Goal: Check status: Check status

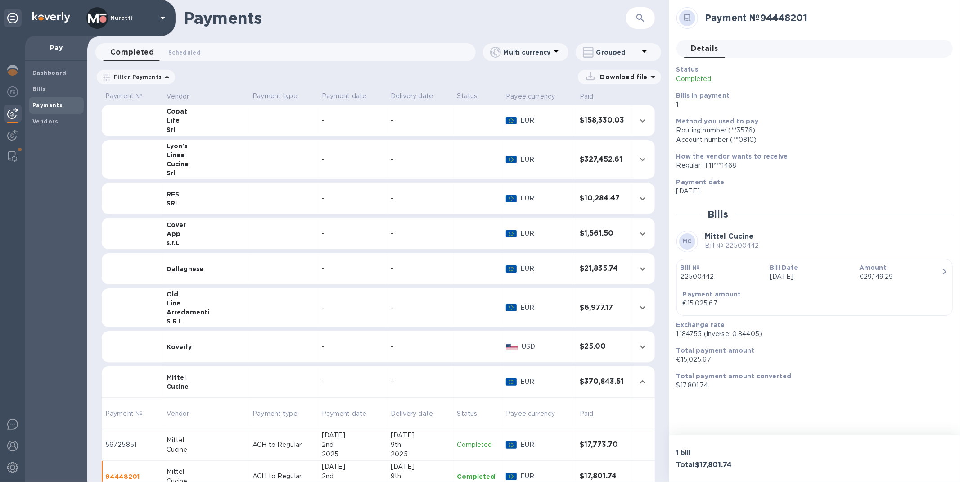
scroll to position [200, 0]
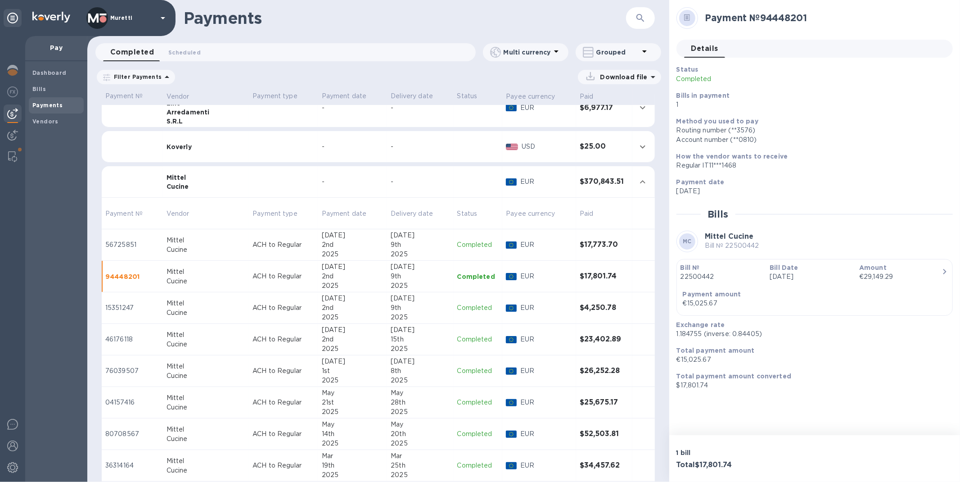
click at [183, 185] on div "Cucine" at bounding box center [206, 186] width 79 height 9
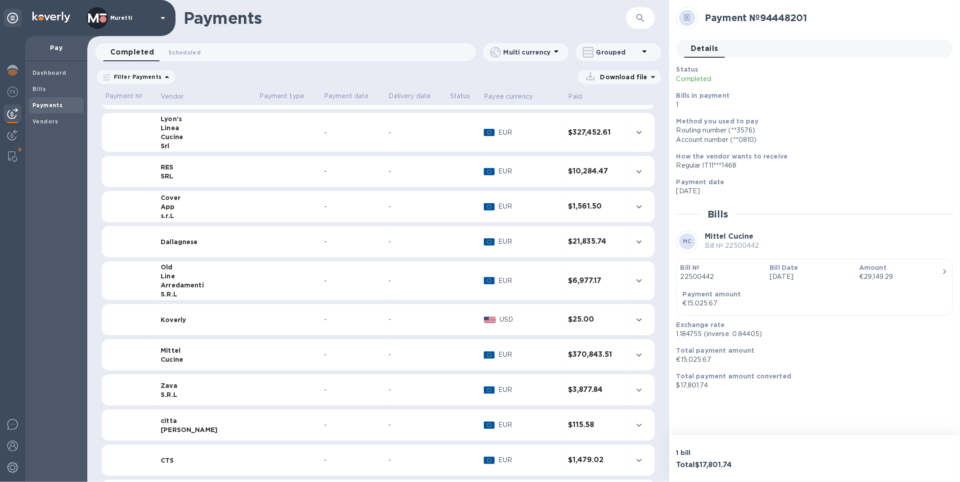
scroll to position [0, 0]
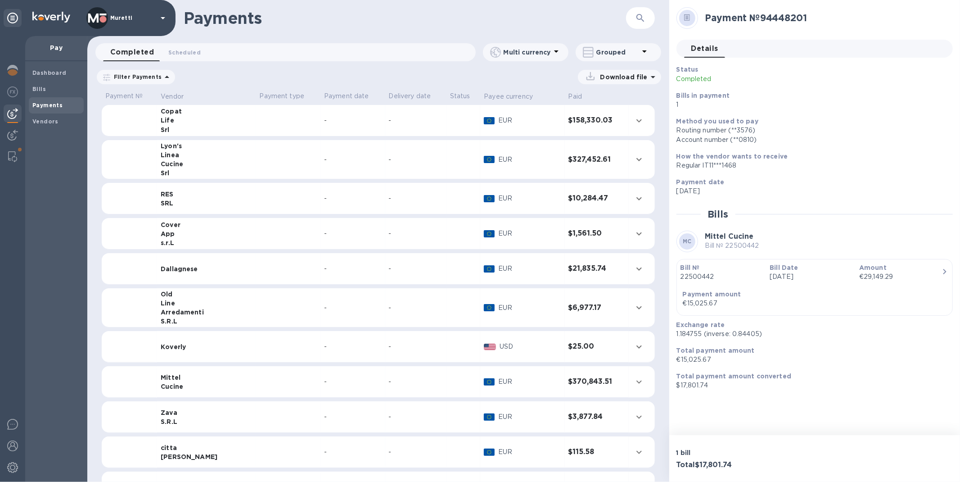
click at [192, 377] on div "Mittel" at bounding box center [206, 377] width 91 height 9
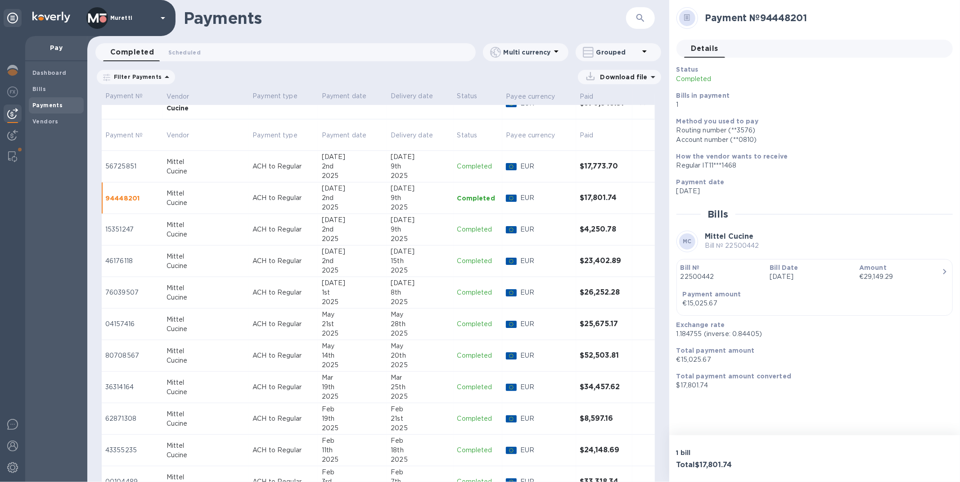
scroll to position [300, 0]
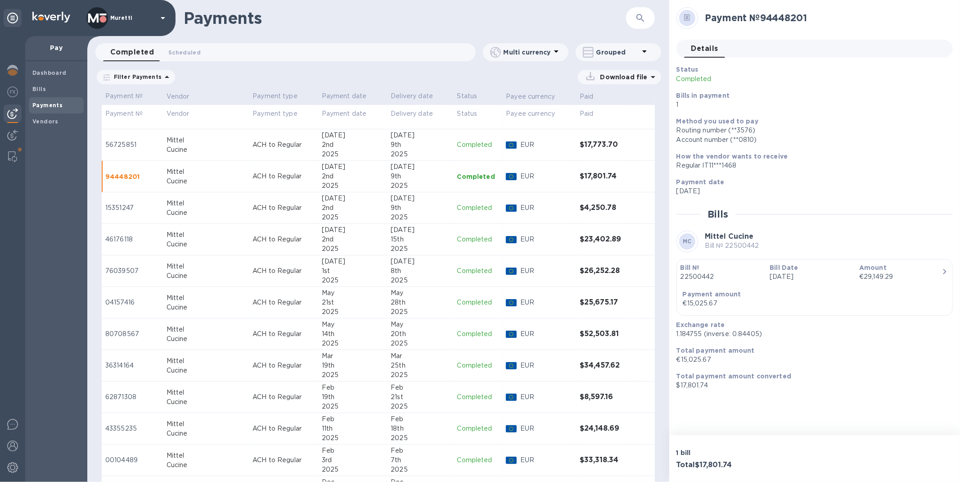
click at [405, 276] on div "2025" at bounding box center [420, 280] width 59 height 9
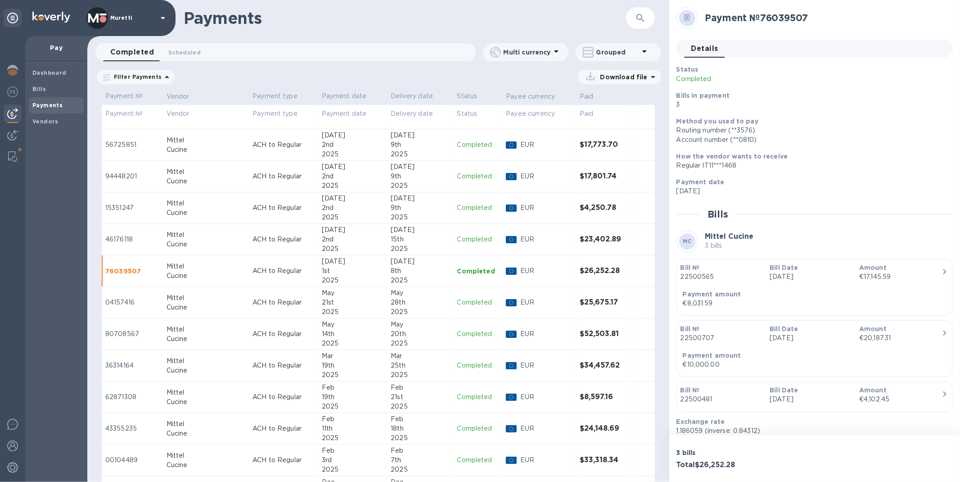
click at [413, 266] on div "8th" at bounding box center [420, 270] width 59 height 9
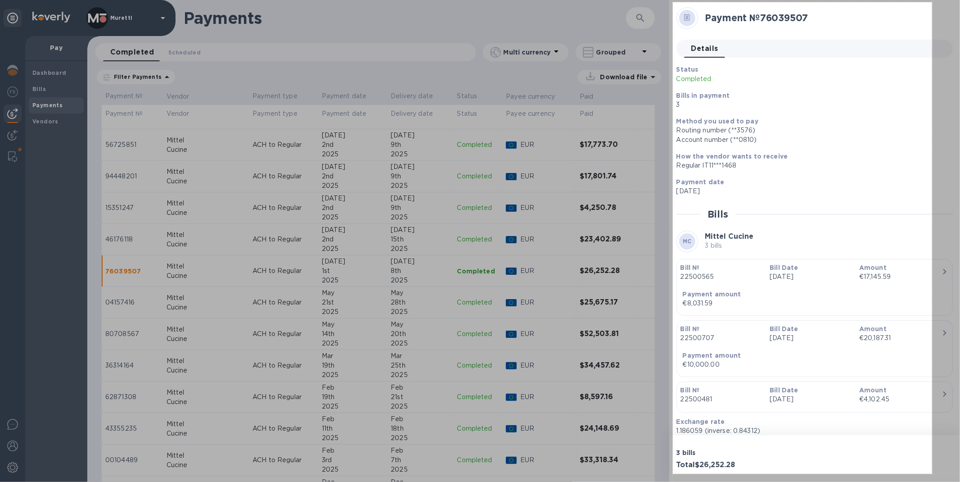
drag, startPoint x: 673, startPoint y: 3, endPoint x: 932, endPoint y: 474, distance: 537.6
click at [932, 474] on div "576 X 1047" at bounding box center [480, 241] width 960 height 482
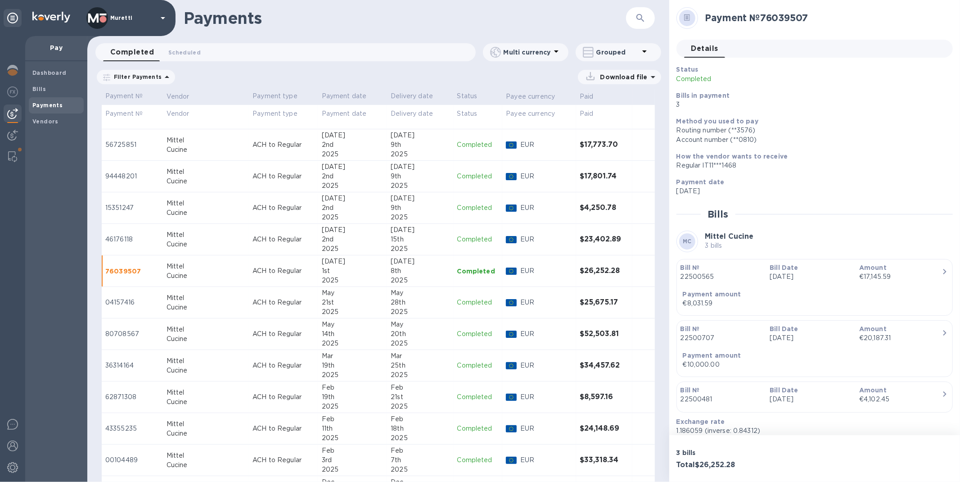
click at [543, 271] on p "EUR" at bounding box center [546, 270] width 52 height 9
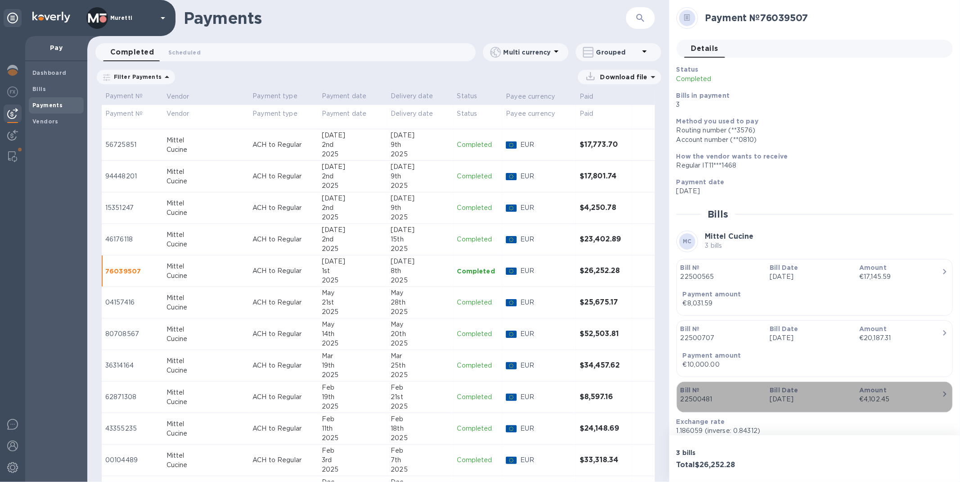
click at [940, 393] on icon "button" at bounding box center [945, 394] width 11 height 11
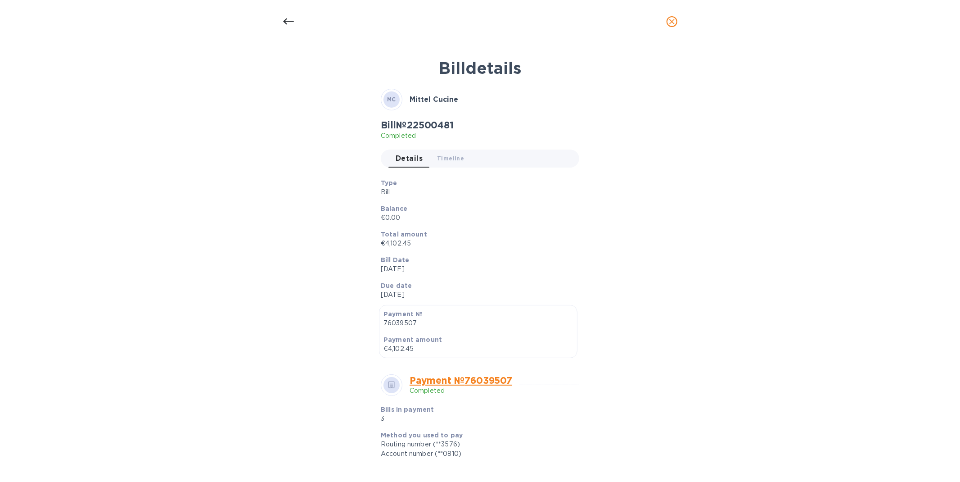
click at [276, 19] on div at bounding box center [480, 21] width 960 height 43
click at [286, 23] on icon at bounding box center [288, 21] width 11 height 6
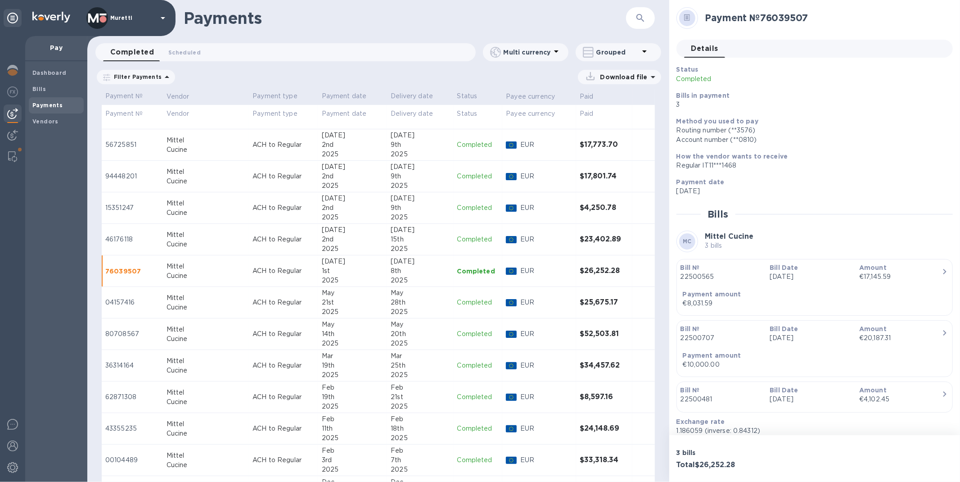
scroll to position [59, 0]
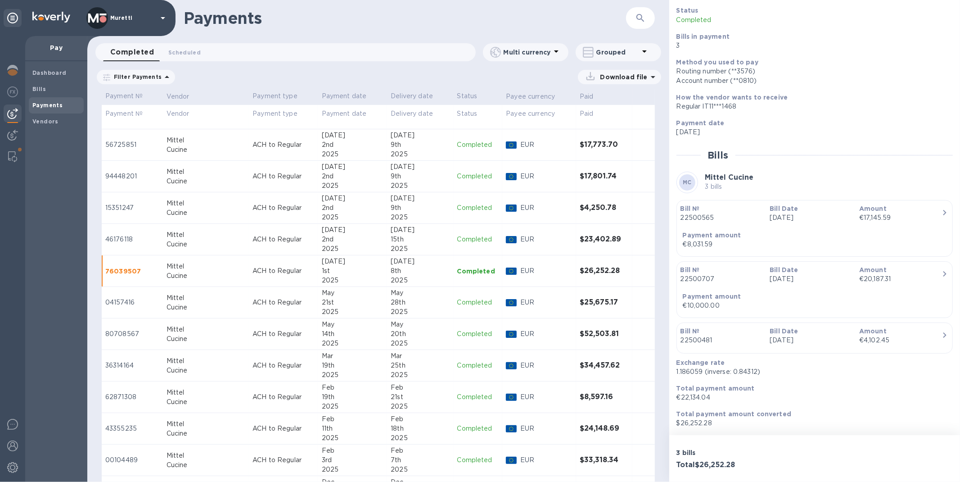
click at [406, 139] on div "[DATE]" at bounding box center [420, 135] width 59 height 9
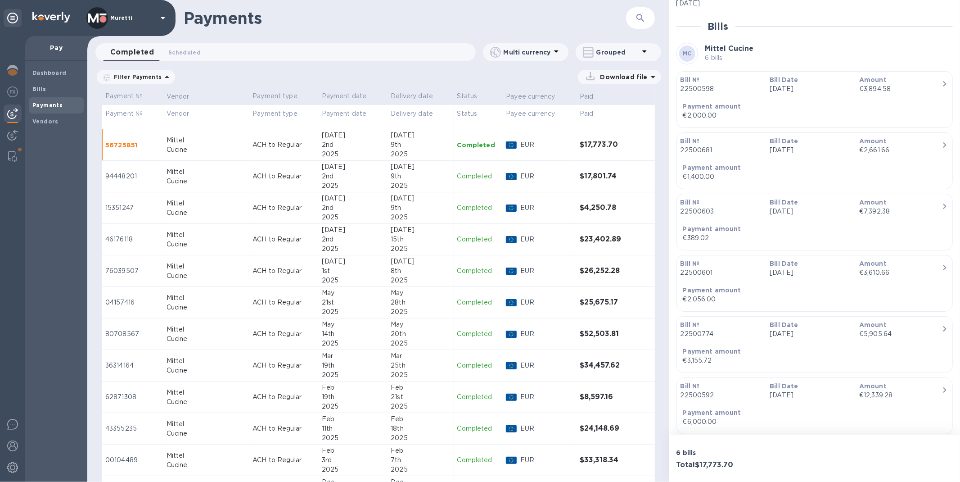
scroll to position [168, 0]
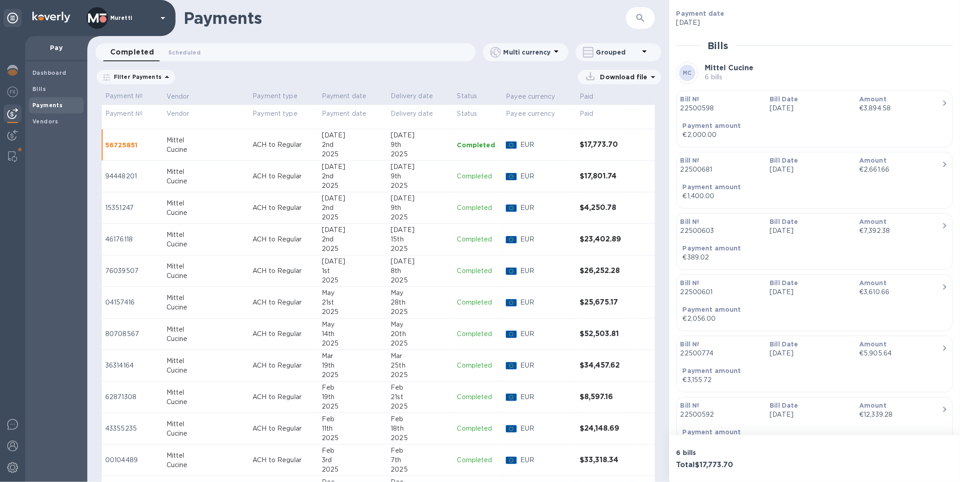
click at [520, 181] on p "EUR" at bounding box center [546, 176] width 52 height 9
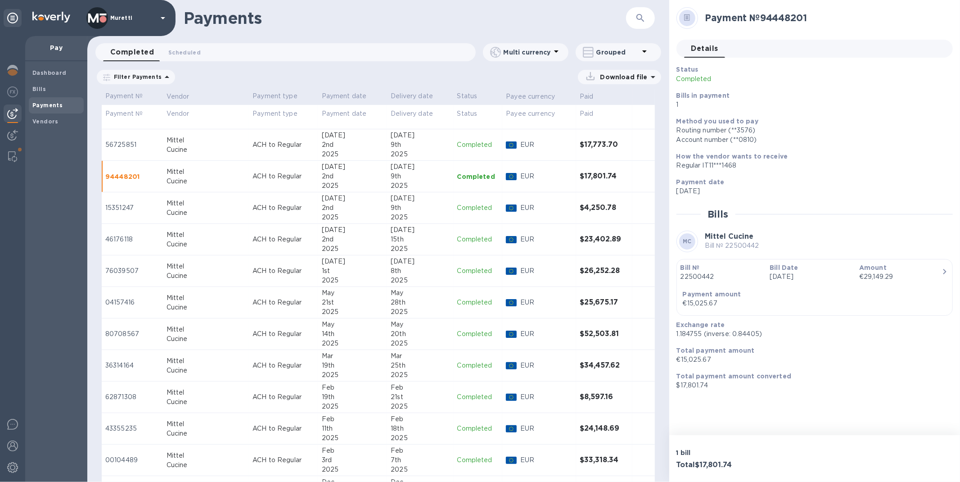
click at [525, 176] on p "EUR" at bounding box center [546, 176] width 52 height 9
click at [285, 337] on p "ACH to Regular" at bounding box center [284, 333] width 62 height 9
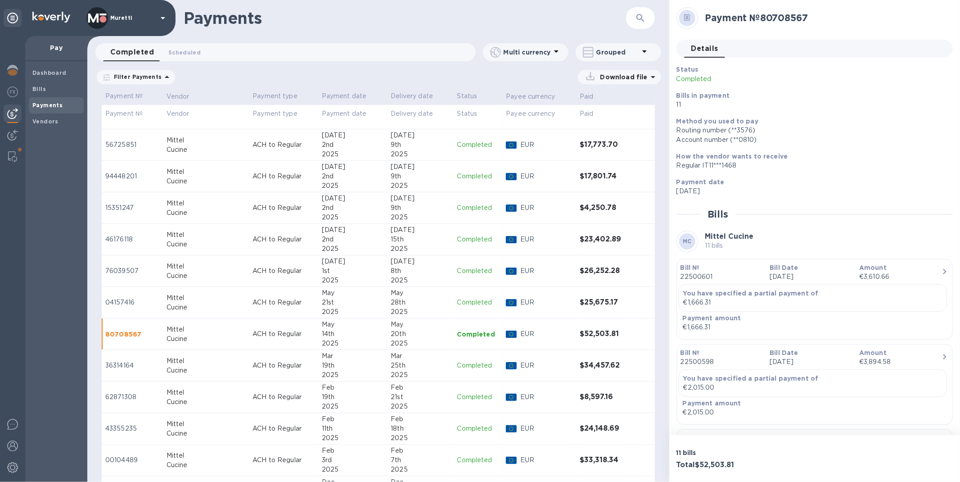
click at [434, 336] on div "20th" at bounding box center [420, 333] width 59 height 9
